Goal: Information Seeking & Learning: Find specific fact

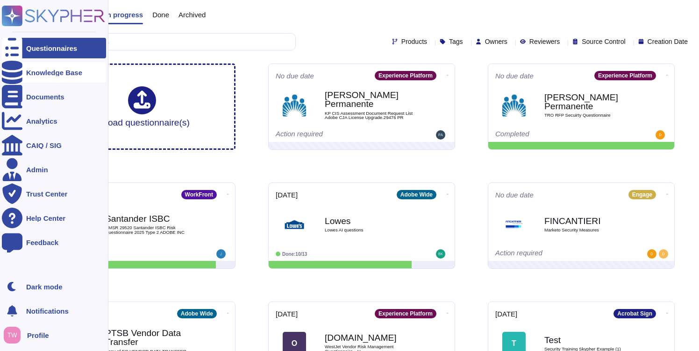
click at [54, 68] on div "Knowledge Base" at bounding box center [54, 72] width 104 height 21
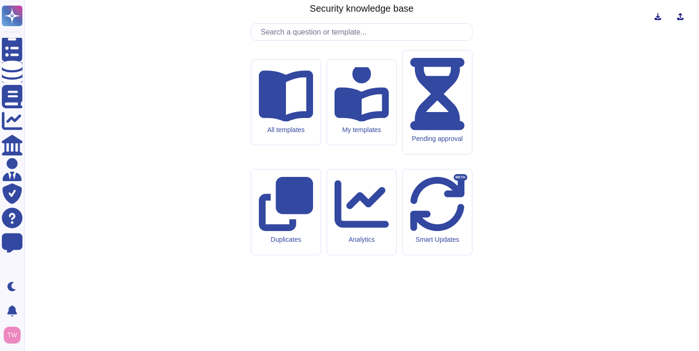
click at [303, 40] on input "text" at bounding box center [364, 32] width 216 height 16
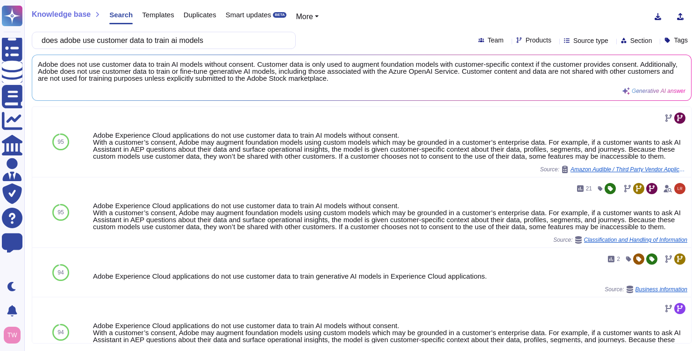
click at [183, 43] on input "does adobe use customer data to train ai models" at bounding box center [161, 40] width 249 height 16
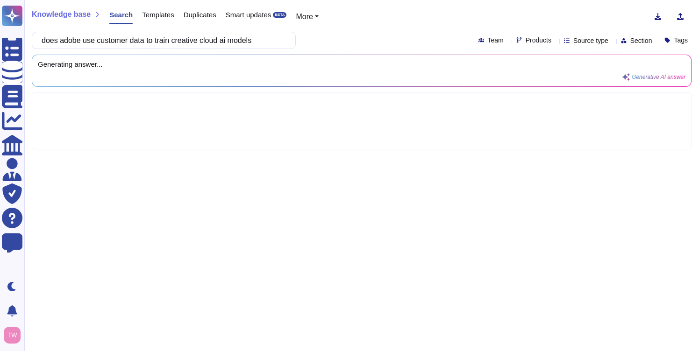
type input "does adobe use customer data to train creative cloud ai models"
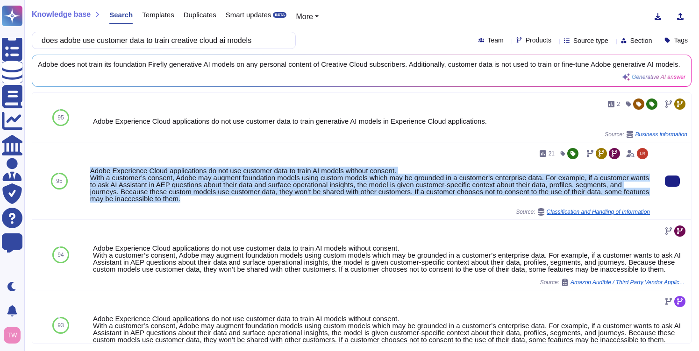
drag, startPoint x: 247, startPoint y: 205, endPoint x: 92, endPoint y: 178, distance: 157.6
click at [92, 178] on div "Adobe Experience Cloud applications do not use customer data to train AI models…" at bounding box center [370, 184] width 560 height 35
copy div "Adobe Experience Cloud applications do not use customer data to train AI models…"
